Goal: Information Seeking & Learning: Learn about a topic

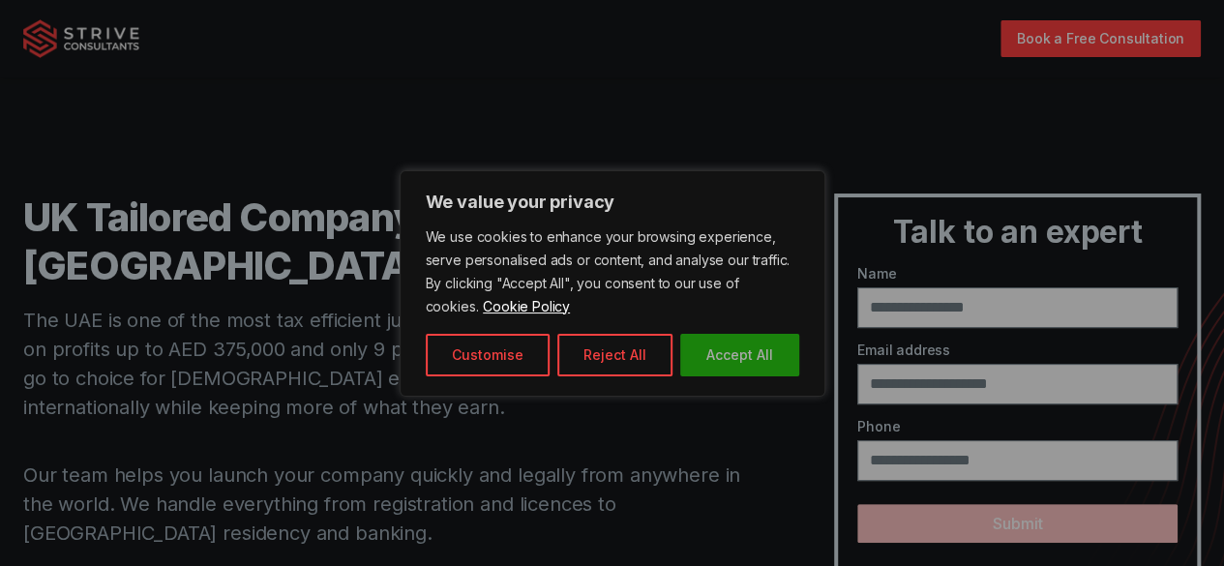
click at [746, 368] on button "Accept All" at bounding box center [739, 355] width 119 height 43
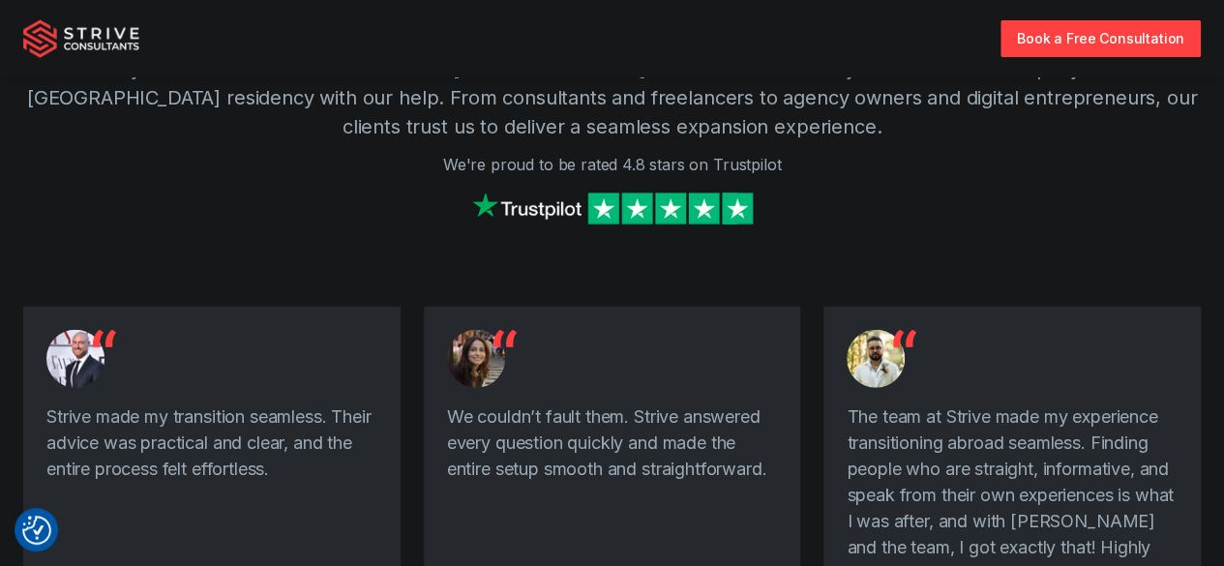
scroll to position [2455, 0]
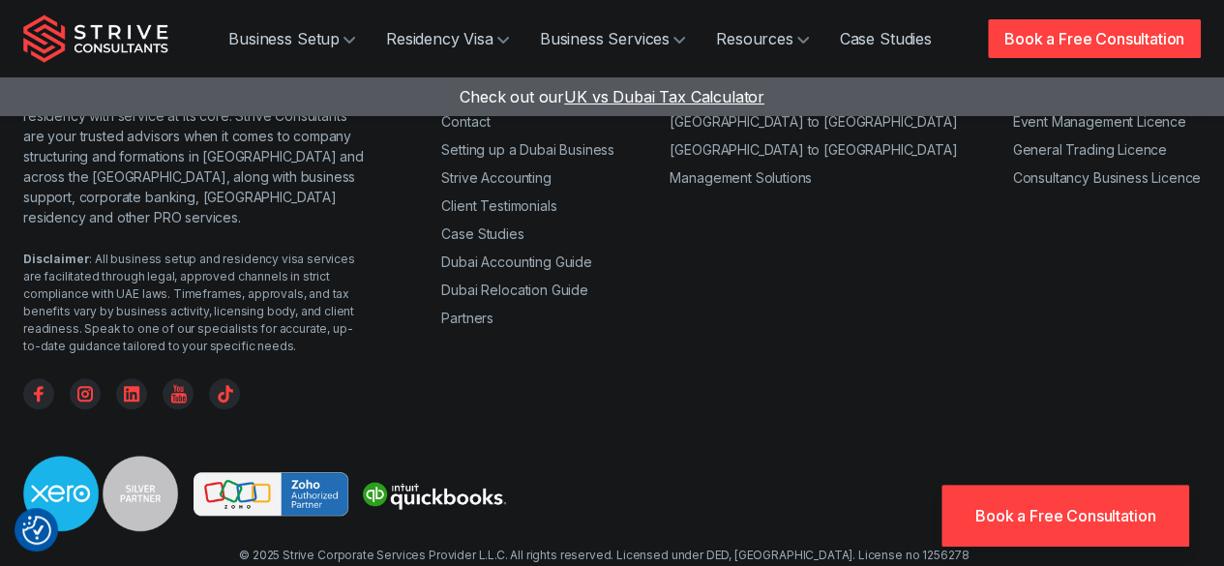
scroll to position [716, 0]
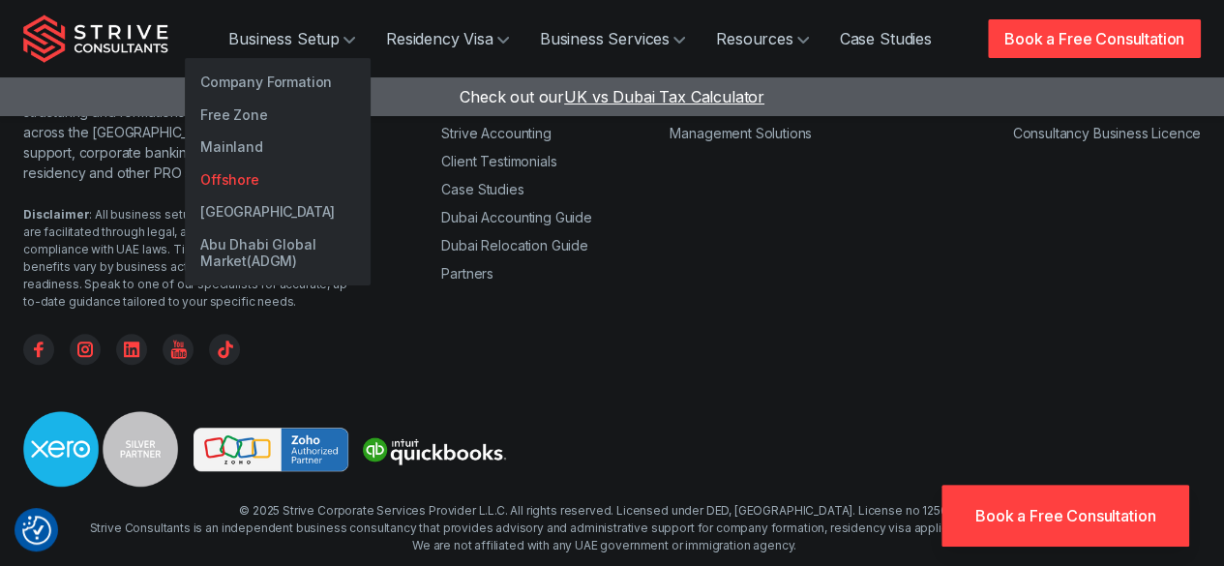
click at [219, 181] on link "Offshore" at bounding box center [278, 179] width 186 height 33
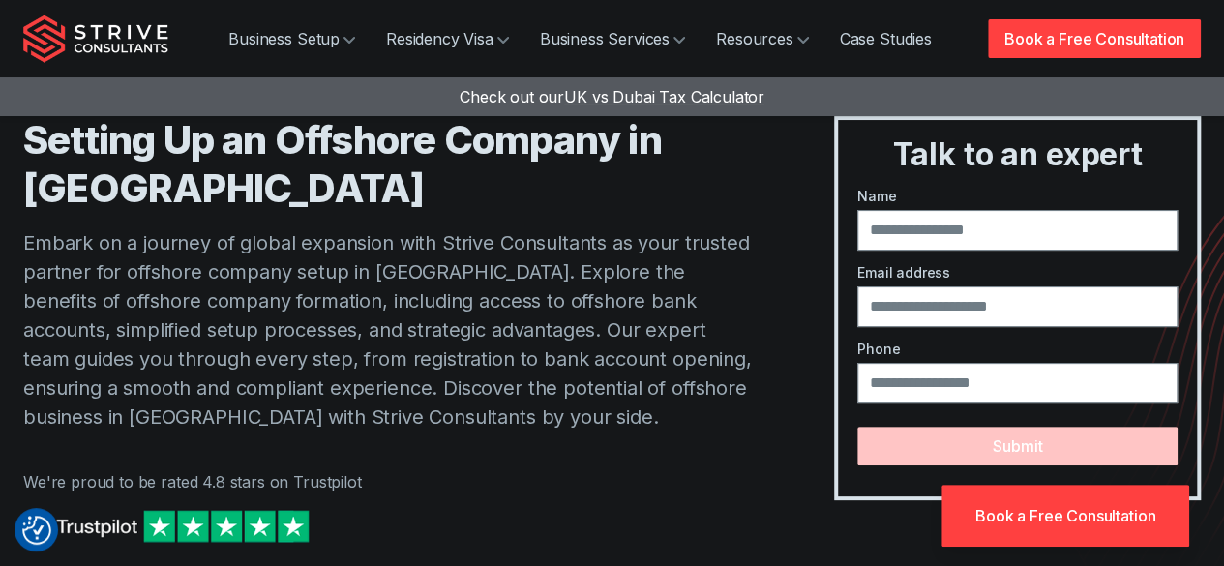
scroll to position [91, 0]
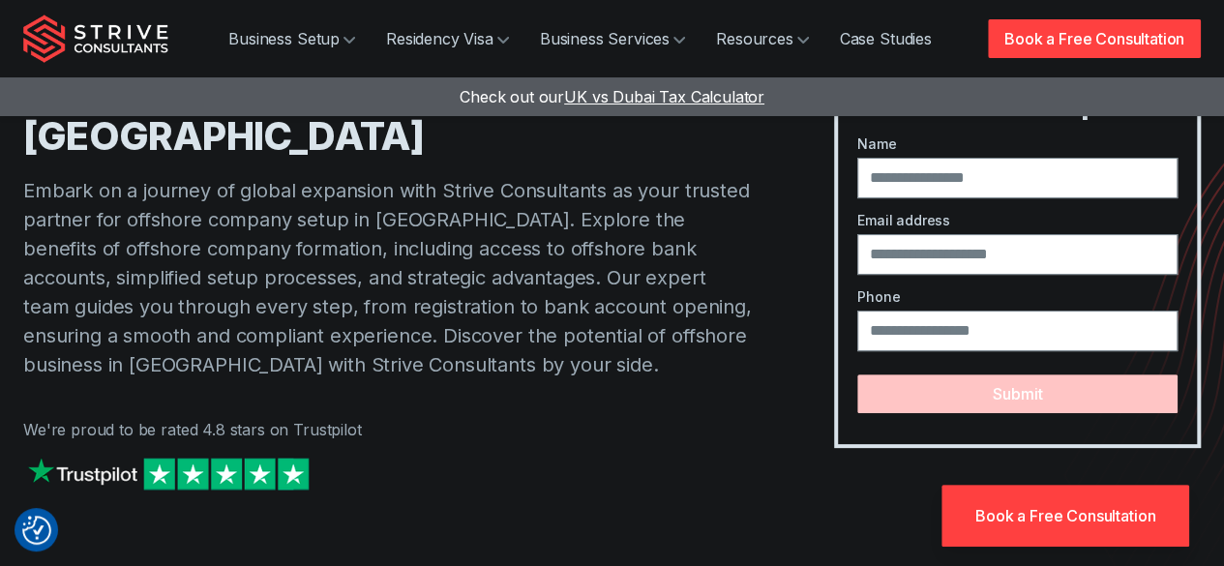
click at [669, 505] on div at bounding box center [389, 493] width 733 height 80
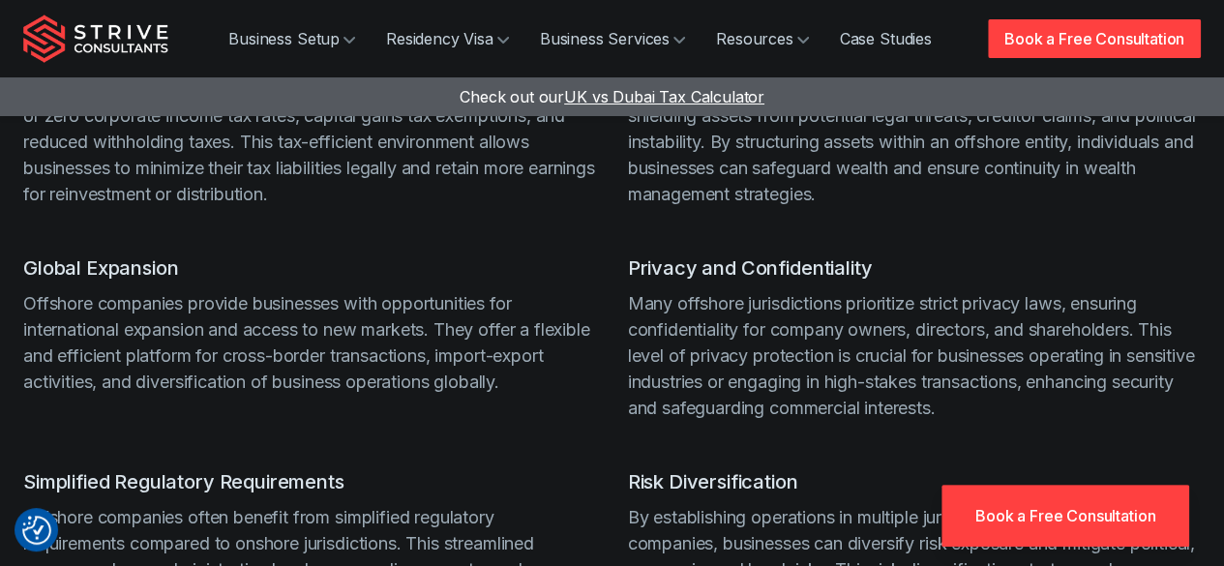
scroll to position [1755, 0]
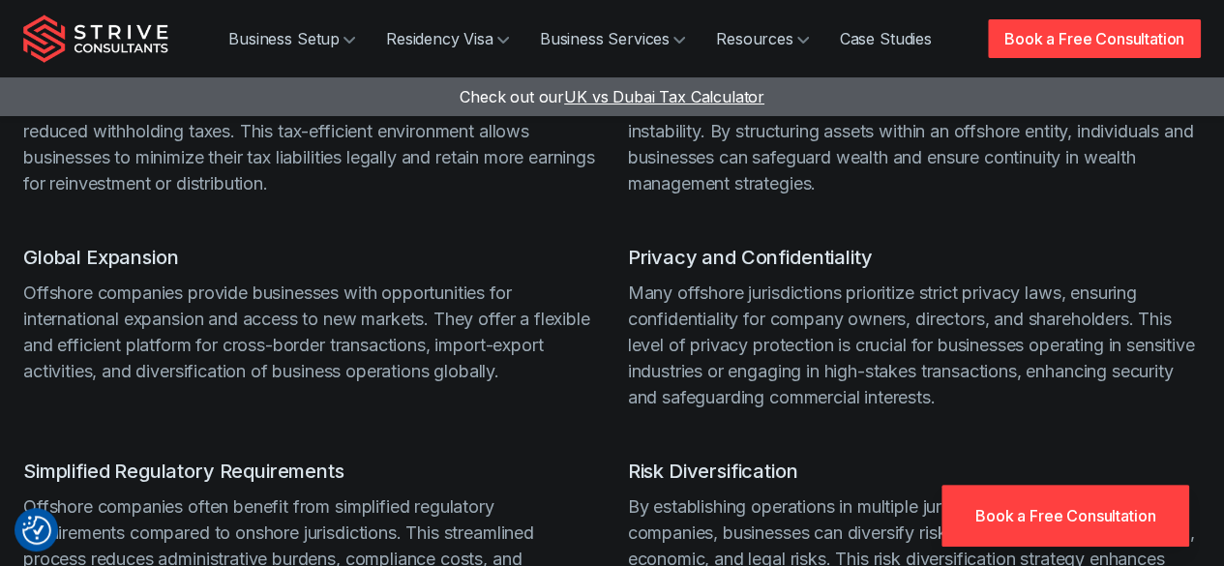
click at [669, 505] on p "By establishing operations in multiple jurisdictions through offshore companies…" at bounding box center [915, 557] width 574 height 131
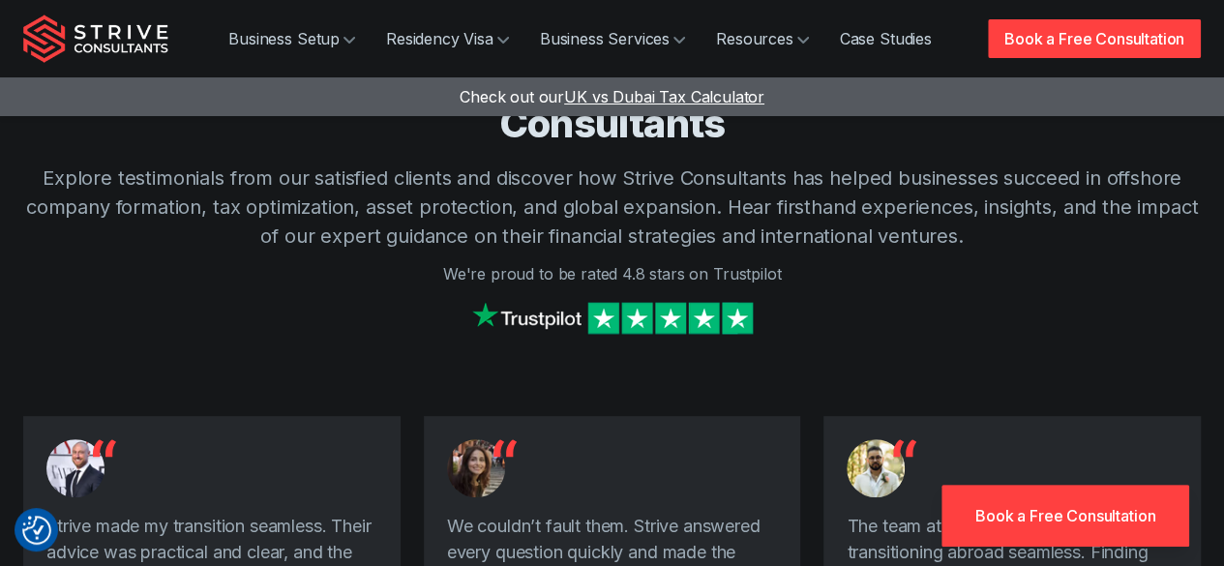
scroll to position [3761, 0]
